Goal: Communication & Community: Answer question/provide support

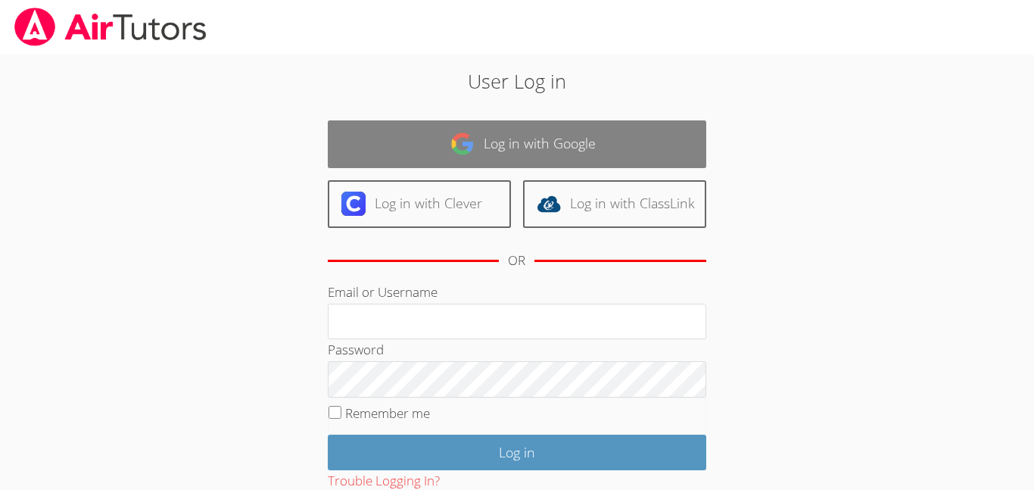
click at [482, 132] on link "Log in with Google" at bounding box center [517, 144] width 378 height 48
click at [388, 148] on link "Log in with Google" at bounding box center [517, 144] width 378 height 48
click at [427, 133] on link "Log in with Google" at bounding box center [517, 144] width 378 height 48
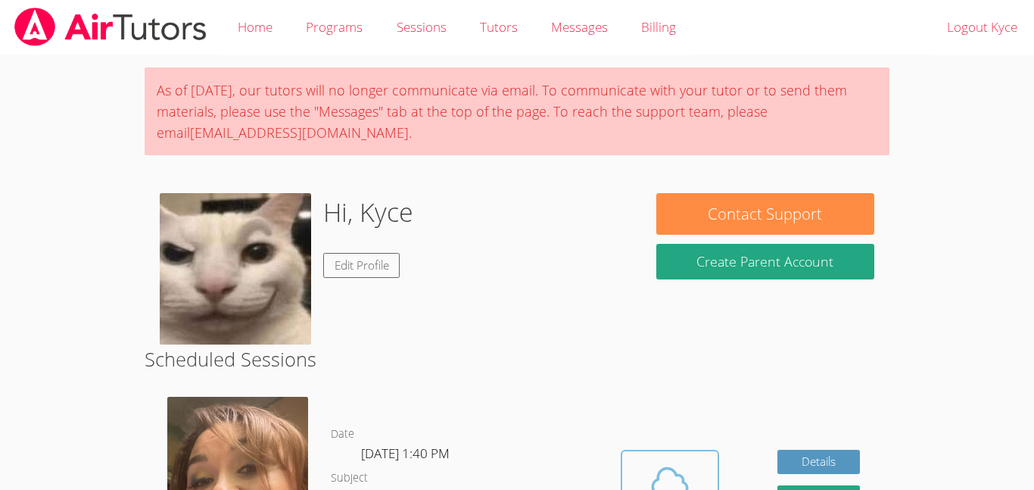
click at [649, 463] on icon at bounding box center [670, 481] width 42 height 42
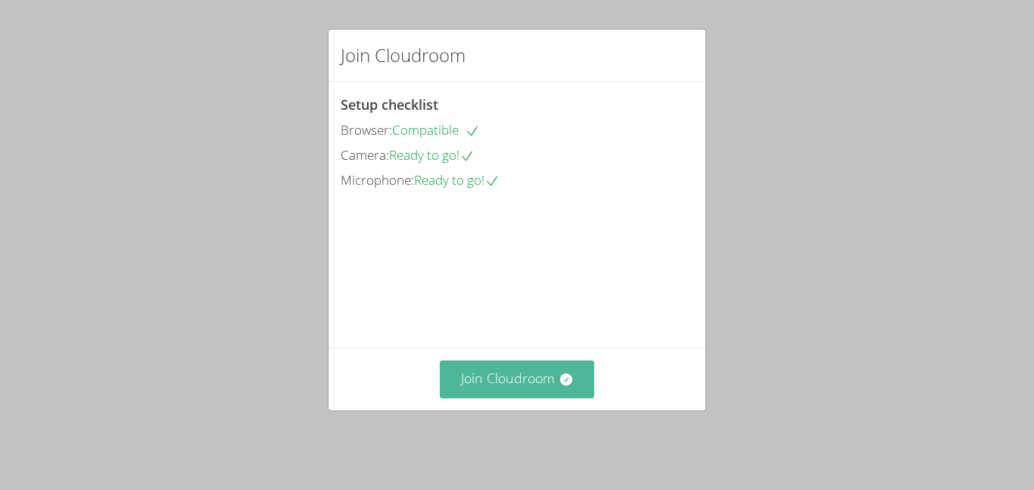
click at [560, 397] on button "Join Cloudroom" at bounding box center [517, 378] width 155 height 37
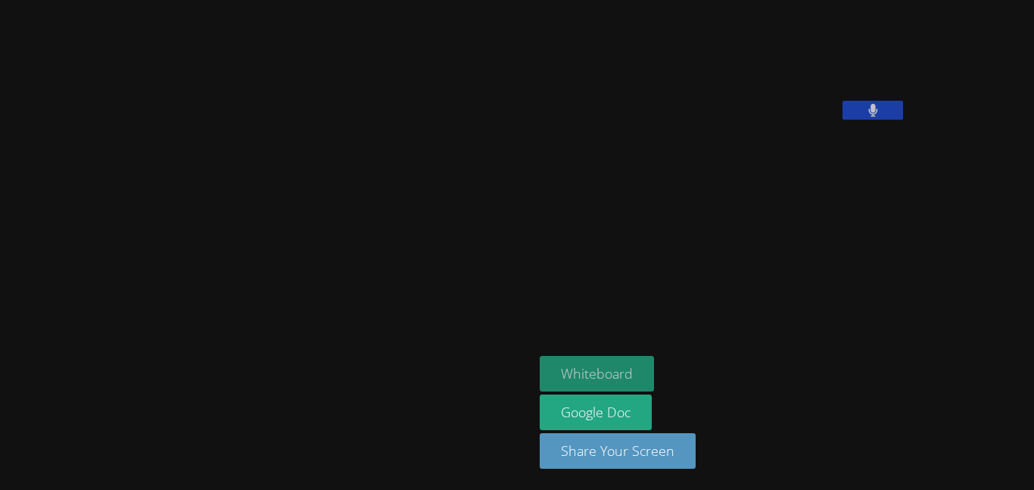
click at [540, 365] on button "Whiteboard" at bounding box center [597, 374] width 114 height 36
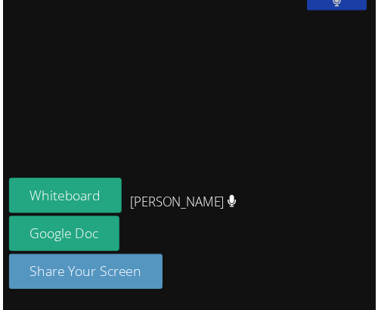
scroll to position [421, 0]
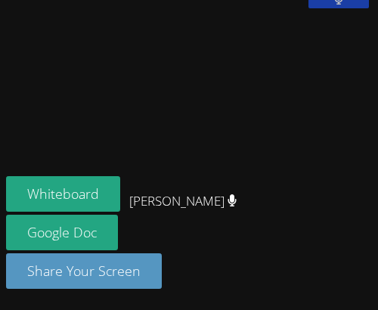
click at [182, 254] on div "Whiteboard Google Doc Share Your Screen" at bounding box center [189, 238] width 366 height 125
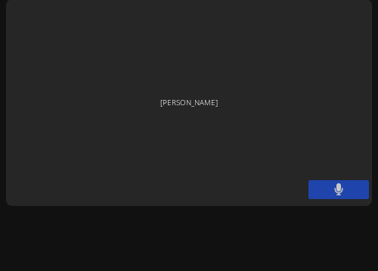
scroll to position [283, 0]
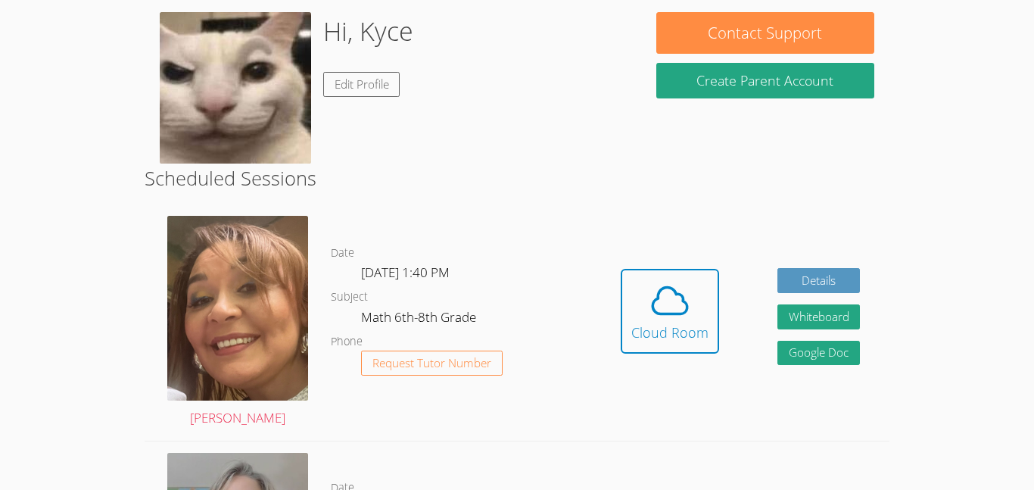
scroll to position [232, 0]
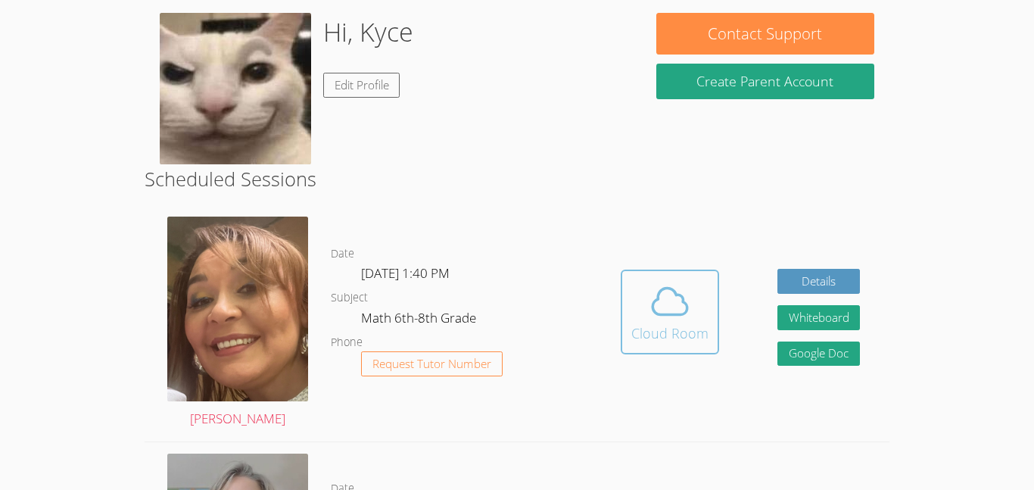
click at [378, 310] on button "Cloud Room" at bounding box center [670, 311] width 98 height 85
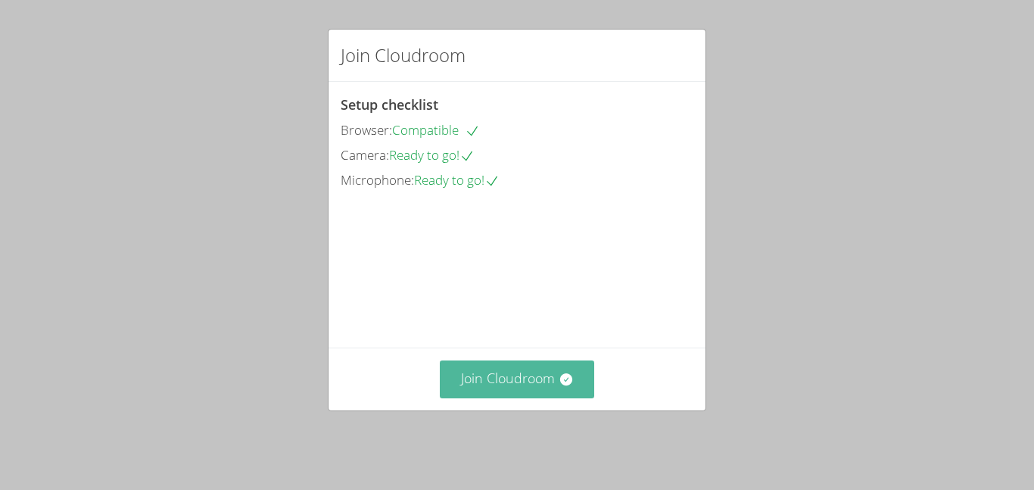
click at [507, 397] on button "Join Cloudroom" at bounding box center [517, 378] width 155 height 37
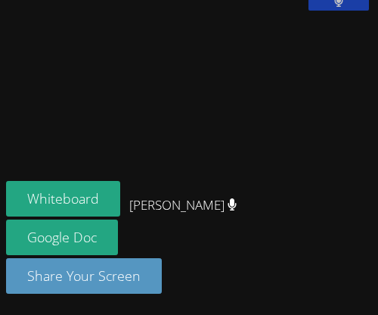
scroll to position [480, 0]
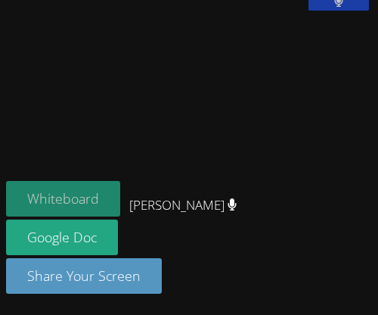
click at [77, 196] on button "Whiteboard" at bounding box center [63, 199] width 114 height 36
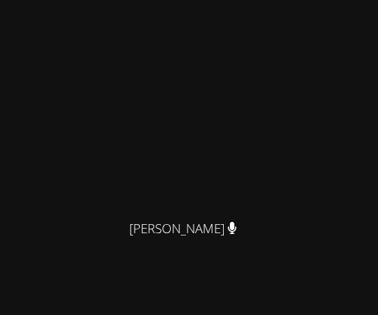
scroll to position [0, 0]
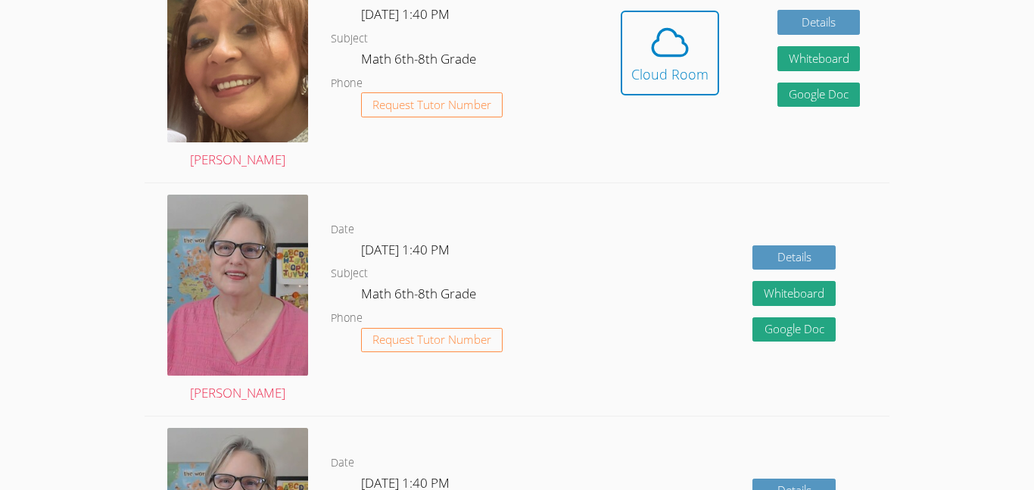
scroll to position [434, 0]
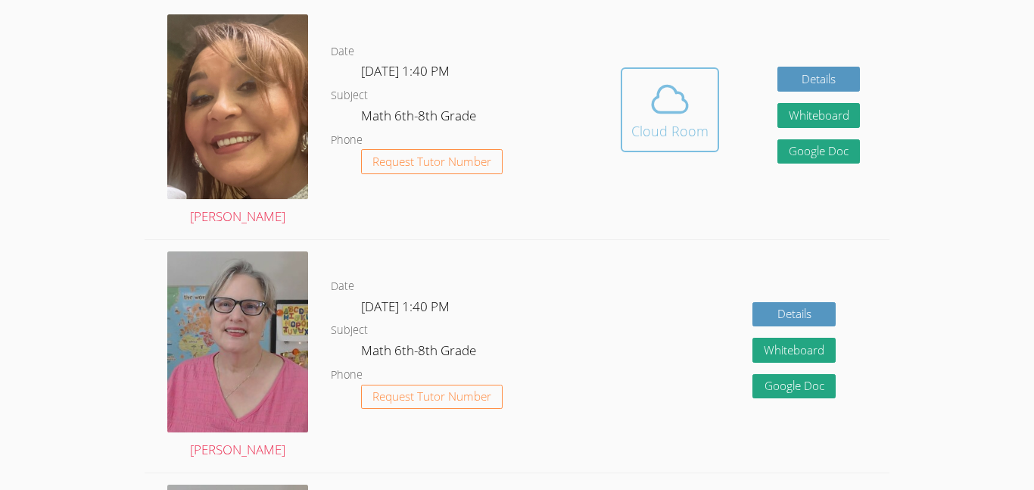
click at [378, 134] on div "Cloud Room" at bounding box center [669, 130] width 77 height 21
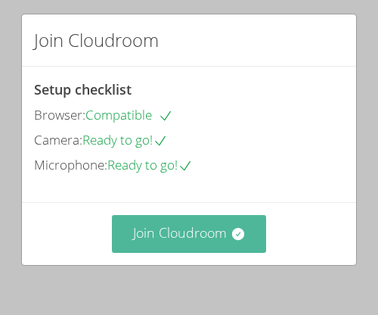
click at [136, 219] on button "Join Cloudroom" at bounding box center [189, 233] width 155 height 37
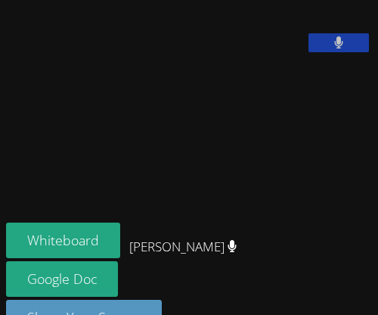
scroll to position [480, 0]
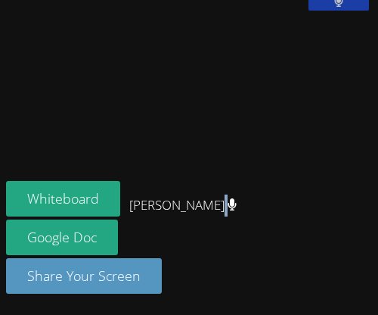
click at [187, 260] on div "Whiteboard Google Doc Share Your Screen" at bounding box center [189, 243] width 366 height 125
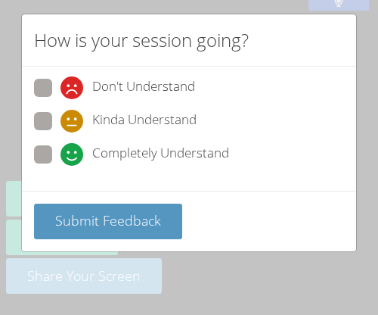
click at [61, 166] on span at bounding box center [61, 166] width 0 height 0
click at [61, 158] on input "Completely Understand" at bounding box center [67, 151] width 13 height 13
radio input "true"
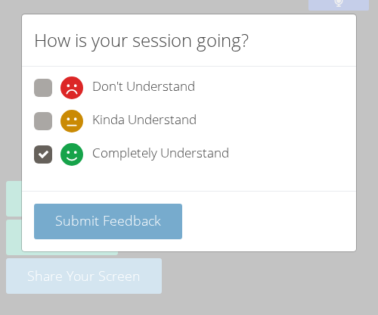
click at [65, 211] on span "Submit Feedback" at bounding box center [108, 220] width 106 height 18
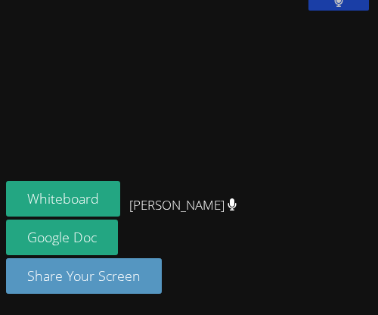
scroll to position [444, 0]
click at [191, 254] on div "Whiteboard Google Doc Share Your Screen" at bounding box center [189, 243] width 366 height 125
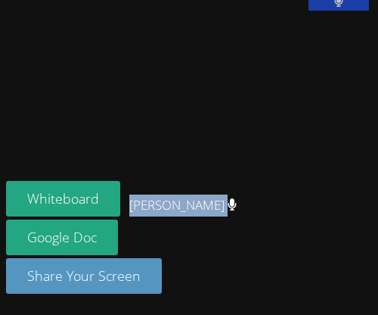
click at [191, 254] on div "Whiteboard Google Doc Share Your Screen" at bounding box center [189, 243] width 366 height 125
click at [179, 257] on div "Whiteboard Google Doc Share Your Screen" at bounding box center [189, 243] width 366 height 125
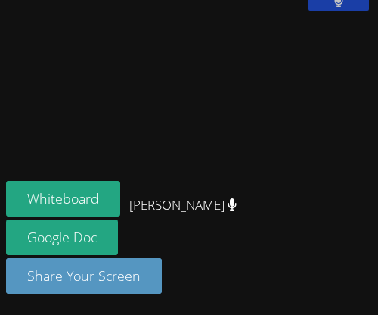
click at [179, 257] on div "Whiteboard Google Doc Share Your Screen" at bounding box center [189, 243] width 366 height 125
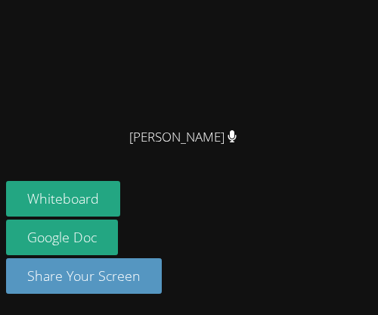
scroll to position [178, 0]
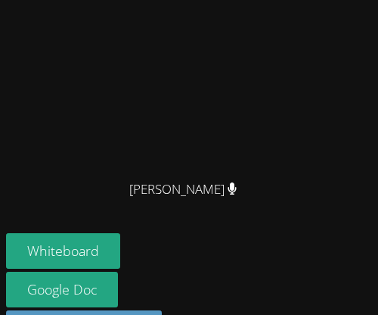
click at [188, 173] on video at bounding box center [189, 70] width 227 height 206
click at [191, 173] on video at bounding box center [189, 70] width 227 height 206
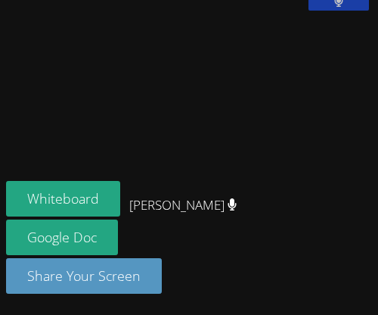
scroll to position [480, 0]
